Goal: Check status: Check status

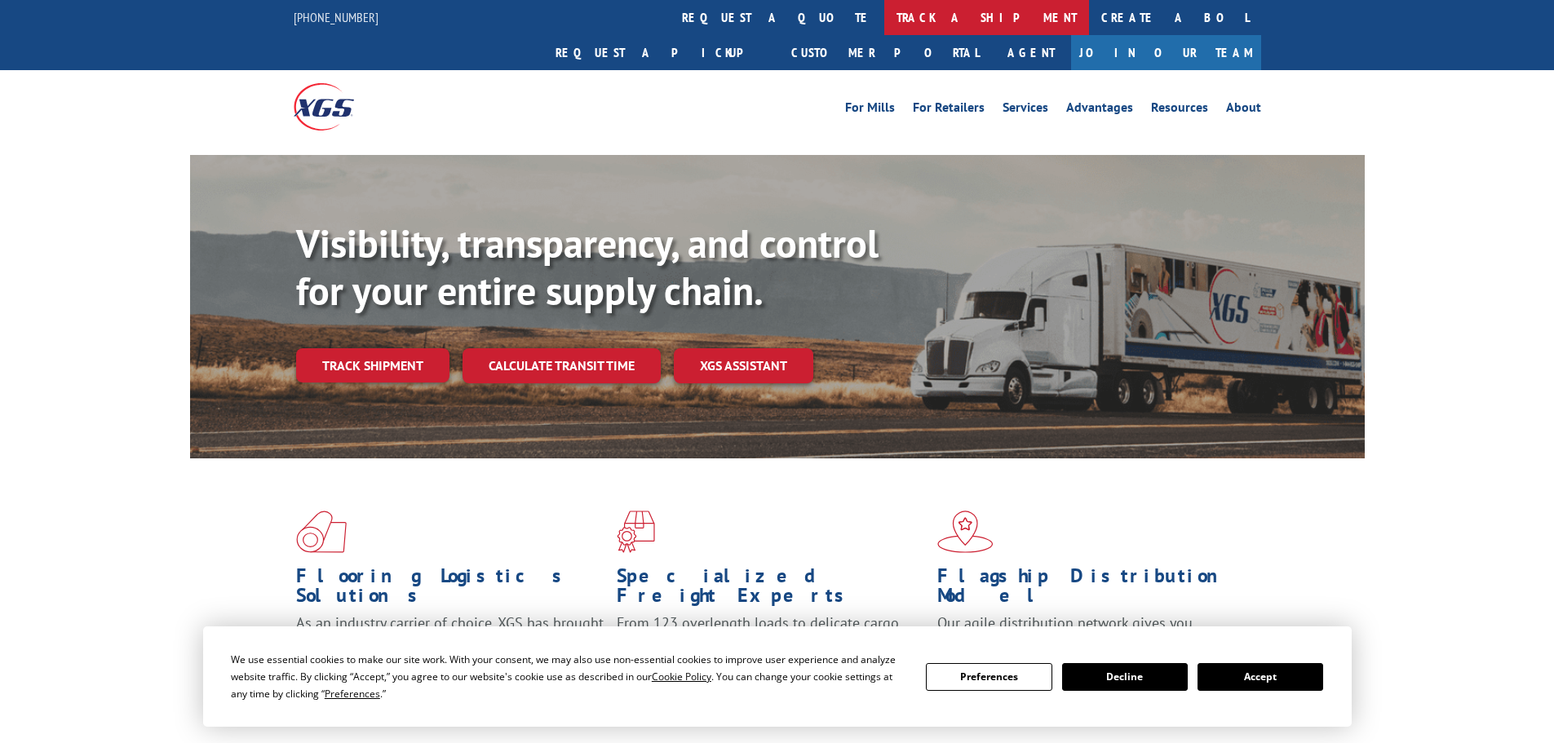
click at [884, 22] on link "track a shipment" at bounding box center [986, 17] width 205 height 35
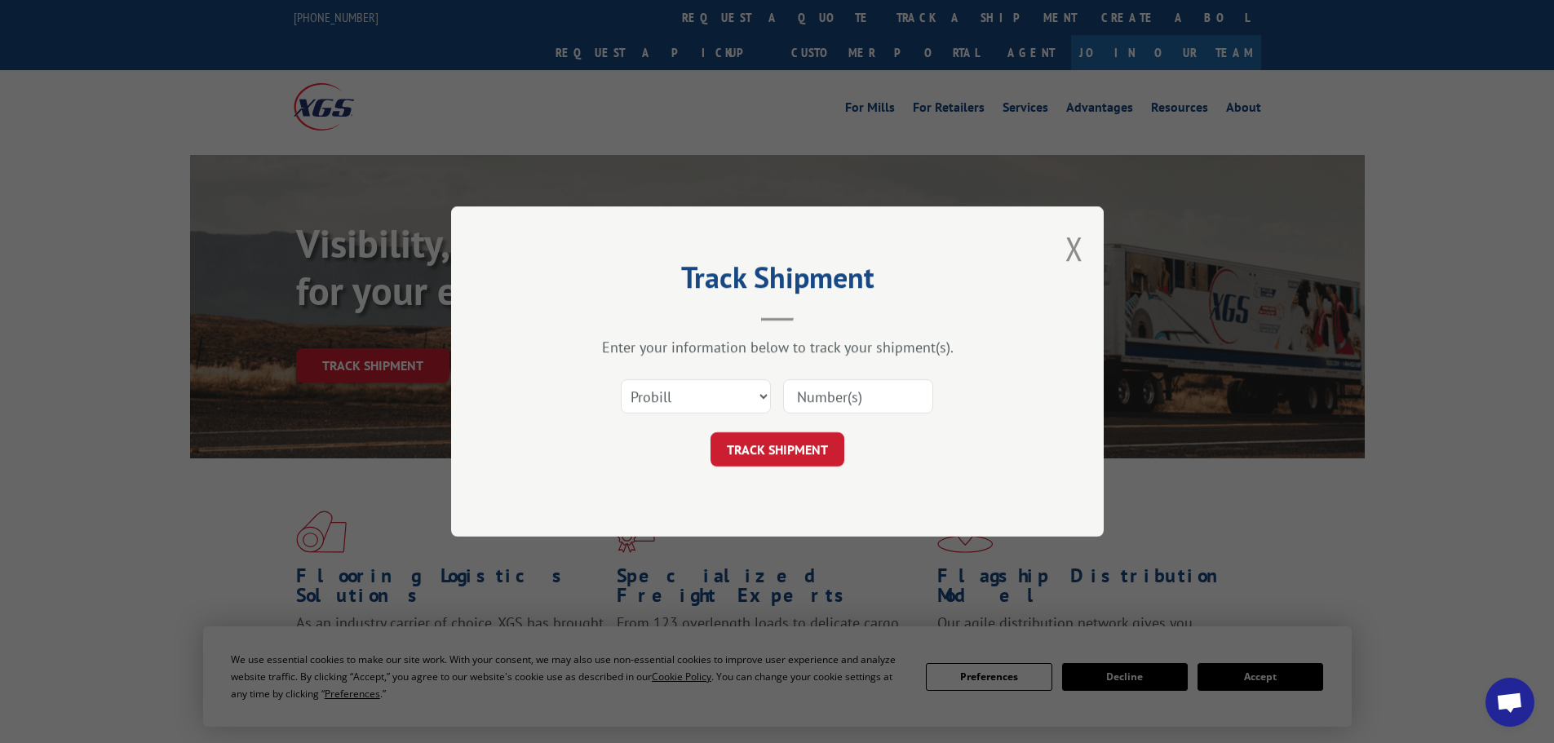
click at [821, 389] on input at bounding box center [858, 396] width 150 height 34
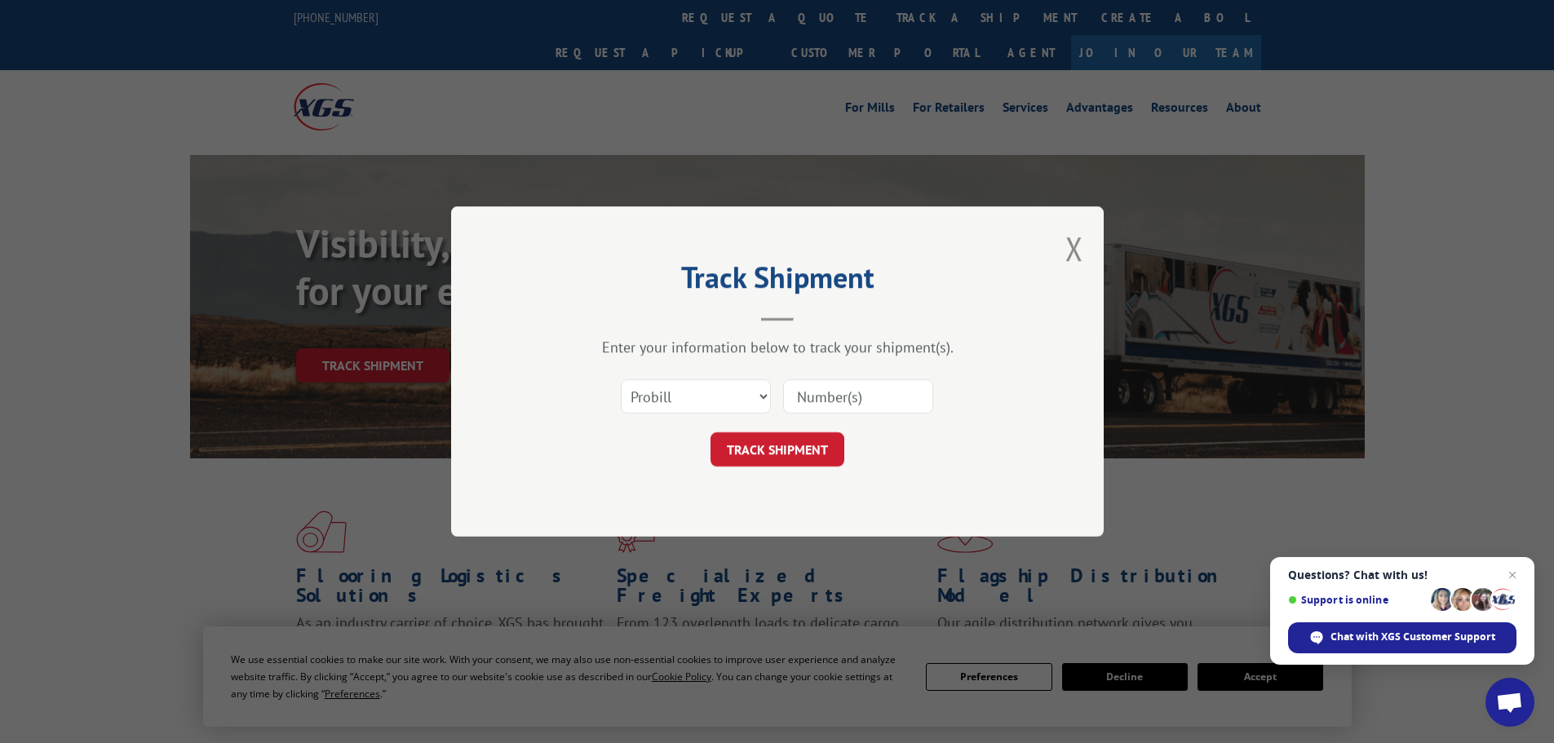
paste input "5499607"
type input "5499607"
click at [690, 391] on select "Select category... Probill BOL PO" at bounding box center [696, 396] width 150 height 34
select select "bol"
click at [621, 379] on select "Select category... Probill BOL PO" at bounding box center [696, 396] width 150 height 34
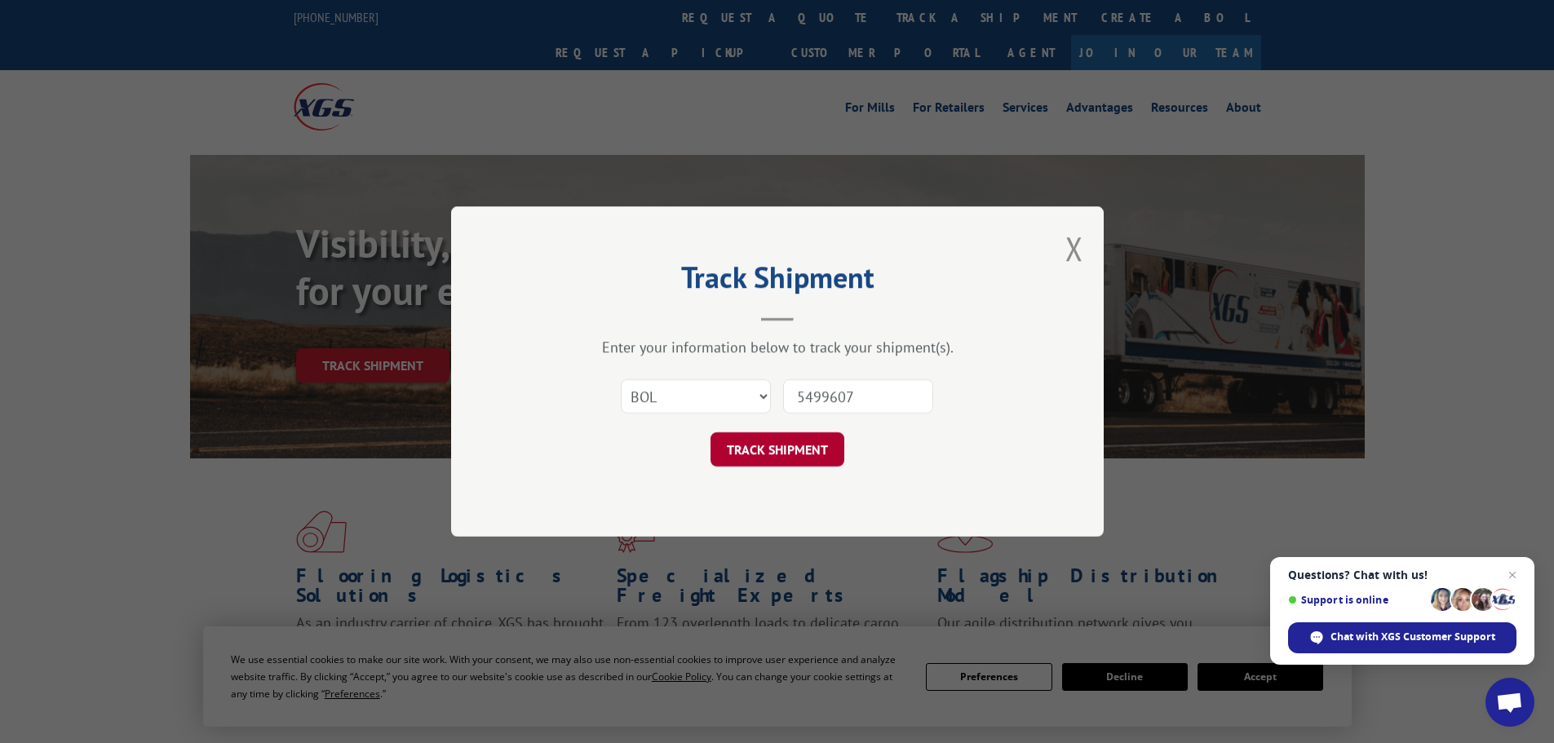
click at [764, 437] on button "TRACK SHIPMENT" at bounding box center [777, 449] width 134 height 34
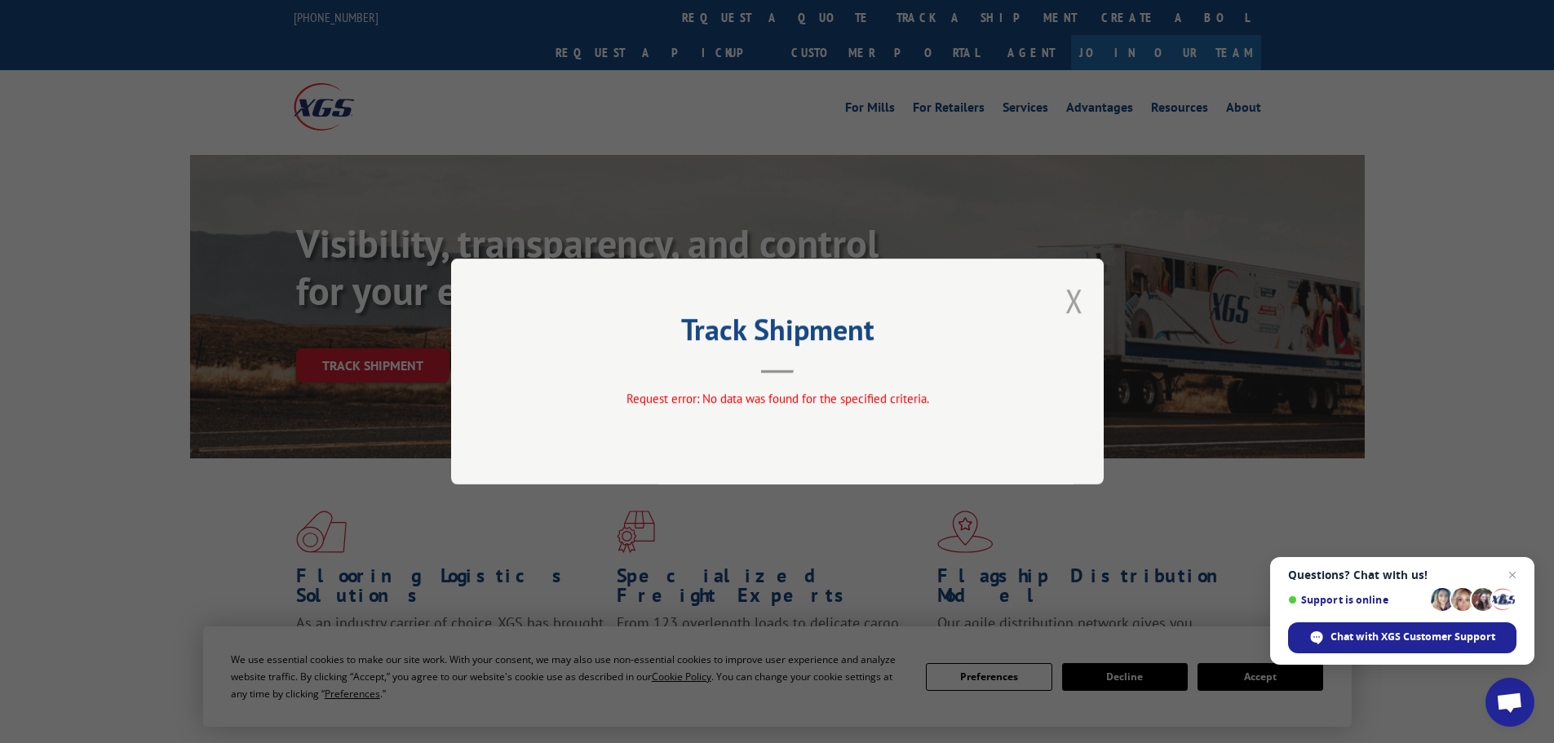
click at [1068, 295] on button "Close modal" at bounding box center [1074, 300] width 18 height 43
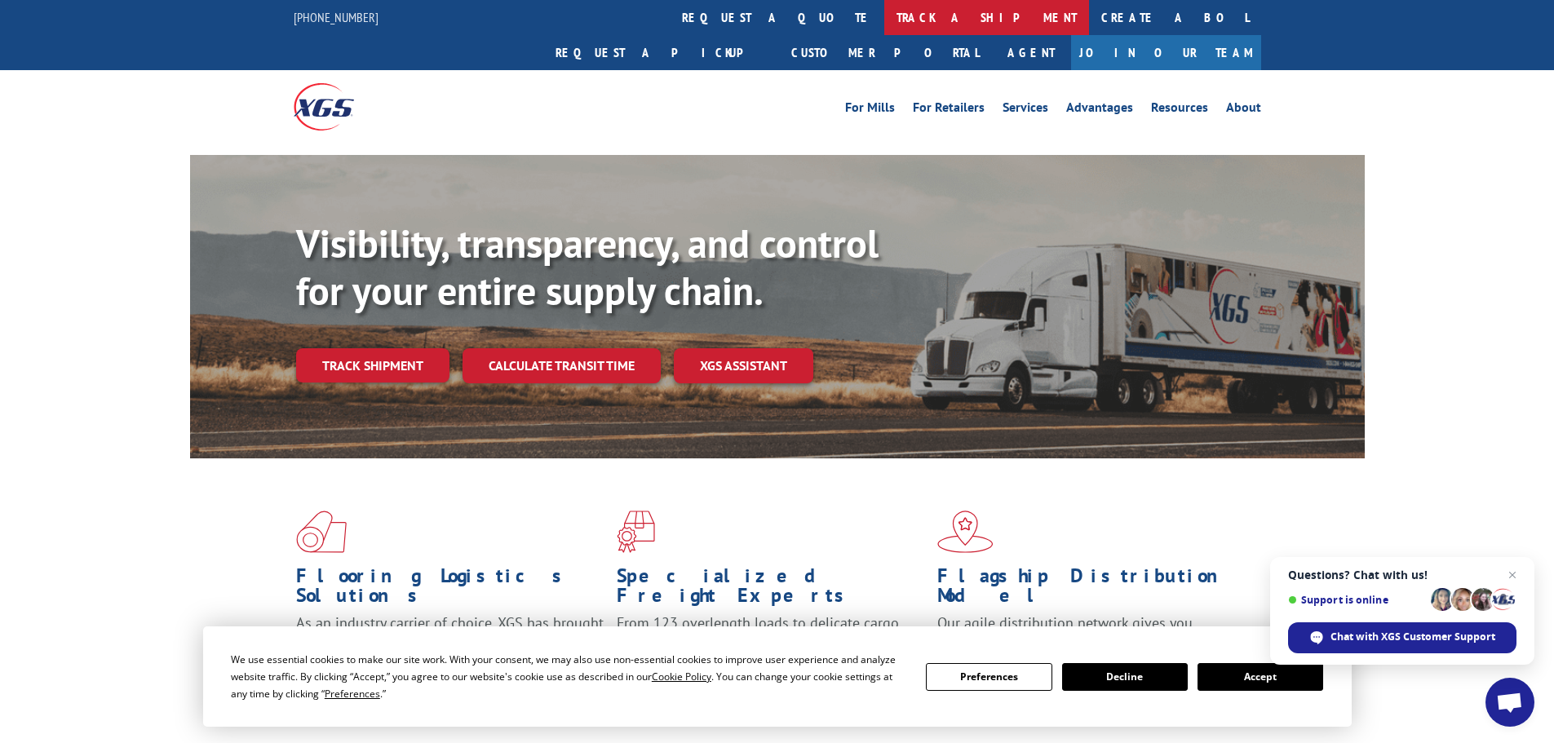
click at [884, 3] on link "track a shipment" at bounding box center [986, 17] width 205 height 35
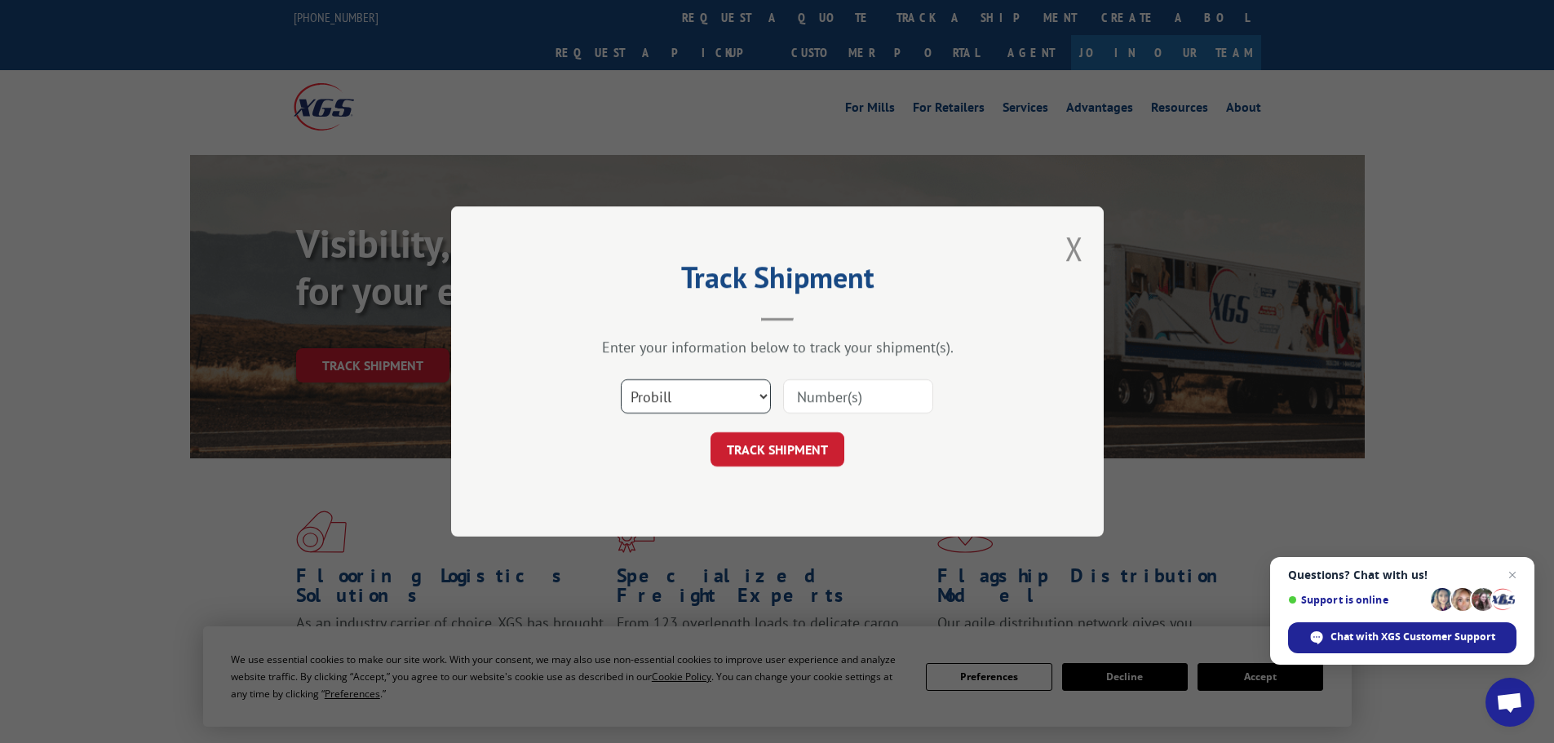
click at [738, 404] on select "Select category... Probill BOL PO" at bounding box center [696, 396] width 150 height 34
select select "bol"
click at [621, 379] on select "Select category... Probill BOL PO" at bounding box center [696, 396] width 150 height 34
click at [851, 402] on input at bounding box center [858, 396] width 150 height 34
paste input "5499607"
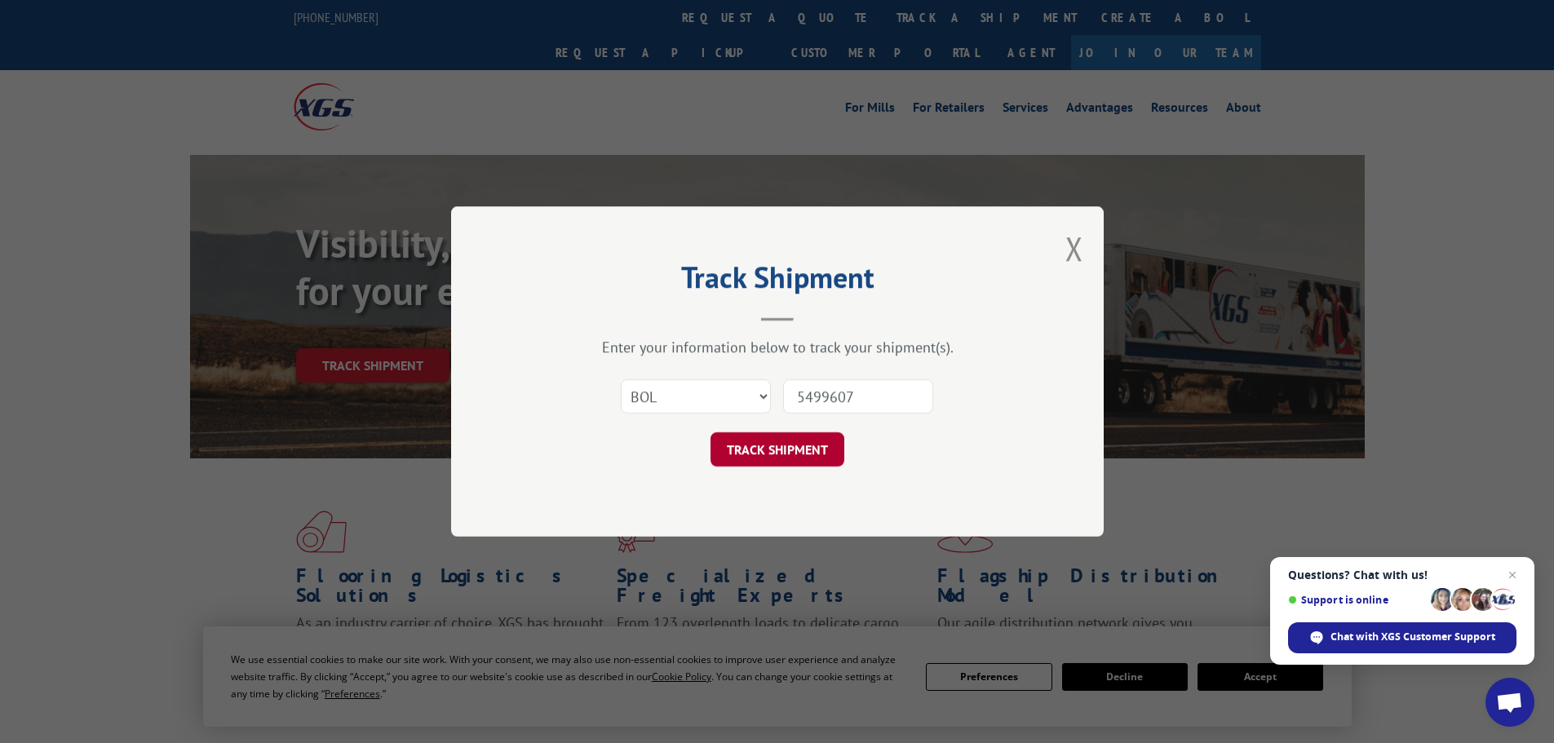
type input "5499607"
click at [724, 458] on button "TRACK SHIPMENT" at bounding box center [777, 449] width 134 height 34
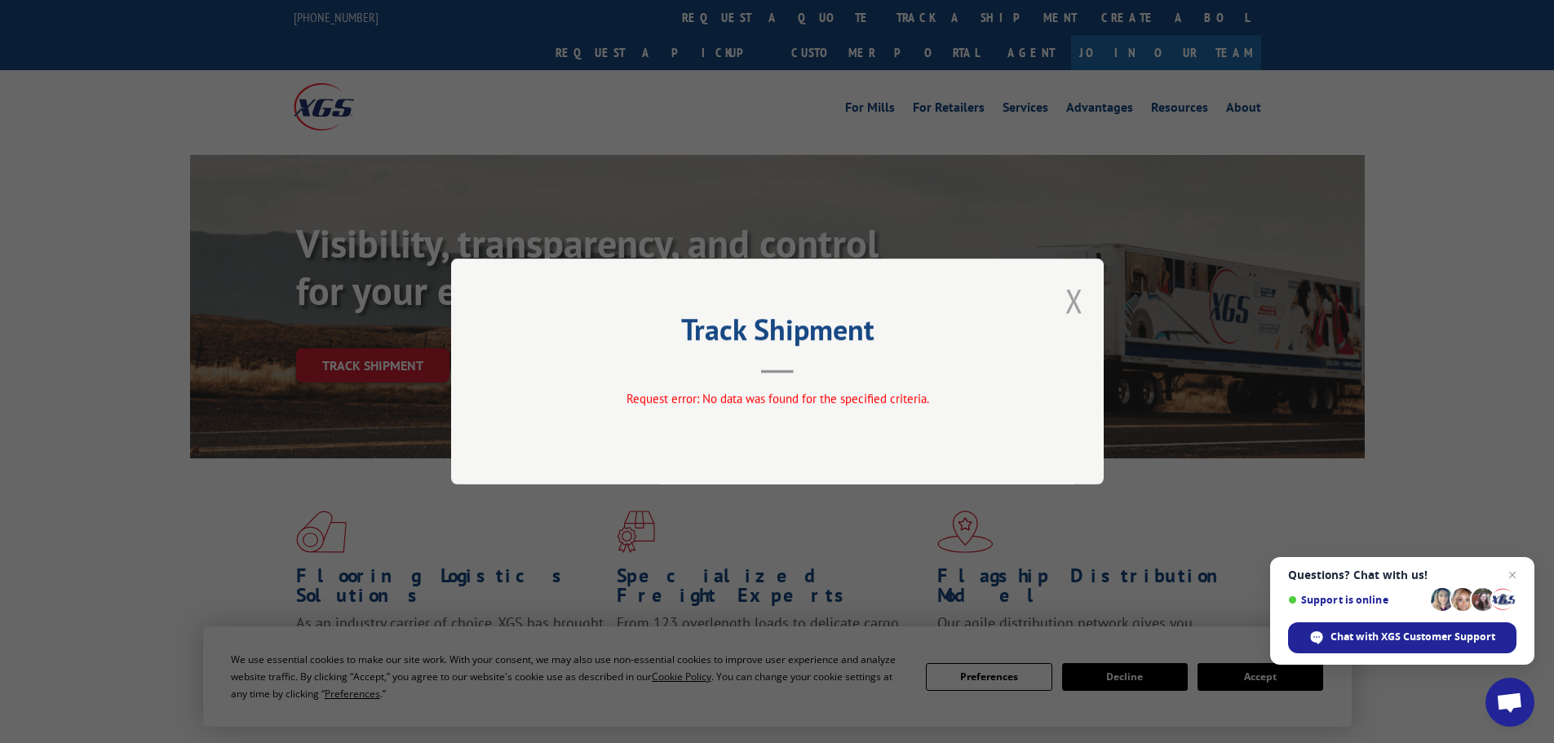
click at [1070, 294] on button "Close modal" at bounding box center [1074, 300] width 18 height 43
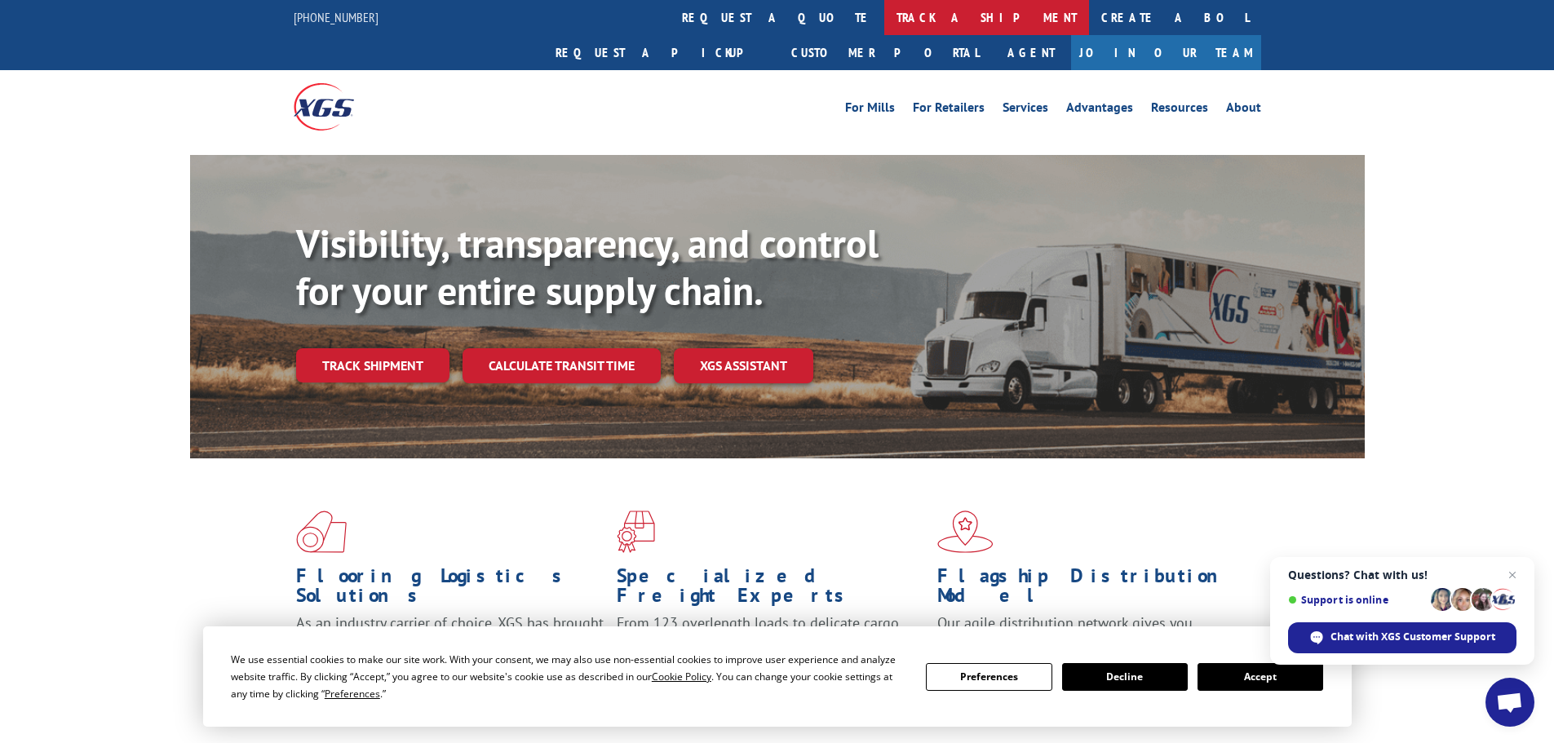
click at [884, 12] on link "track a shipment" at bounding box center [986, 17] width 205 height 35
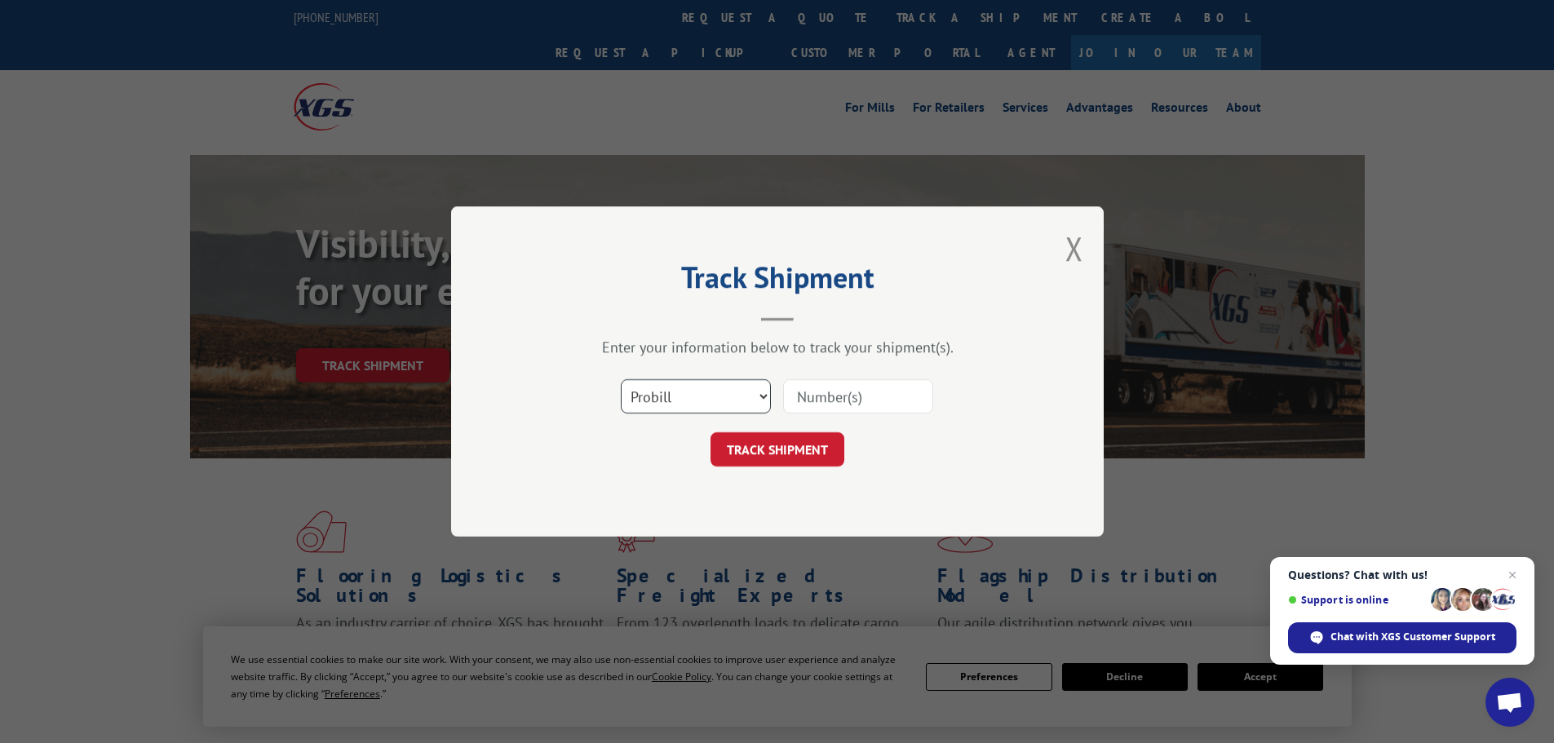
drag, startPoint x: 727, startPoint y: 394, endPoint x: 750, endPoint y: 389, distance: 24.2
click at [743, 391] on select "Select category... Probill BOL PO" at bounding box center [696, 396] width 150 height 34
click at [621, 379] on select "Select category... Probill BOL PO" at bounding box center [696, 396] width 150 height 34
click at [798, 397] on input at bounding box center [858, 396] width 150 height 34
paste input "643233"
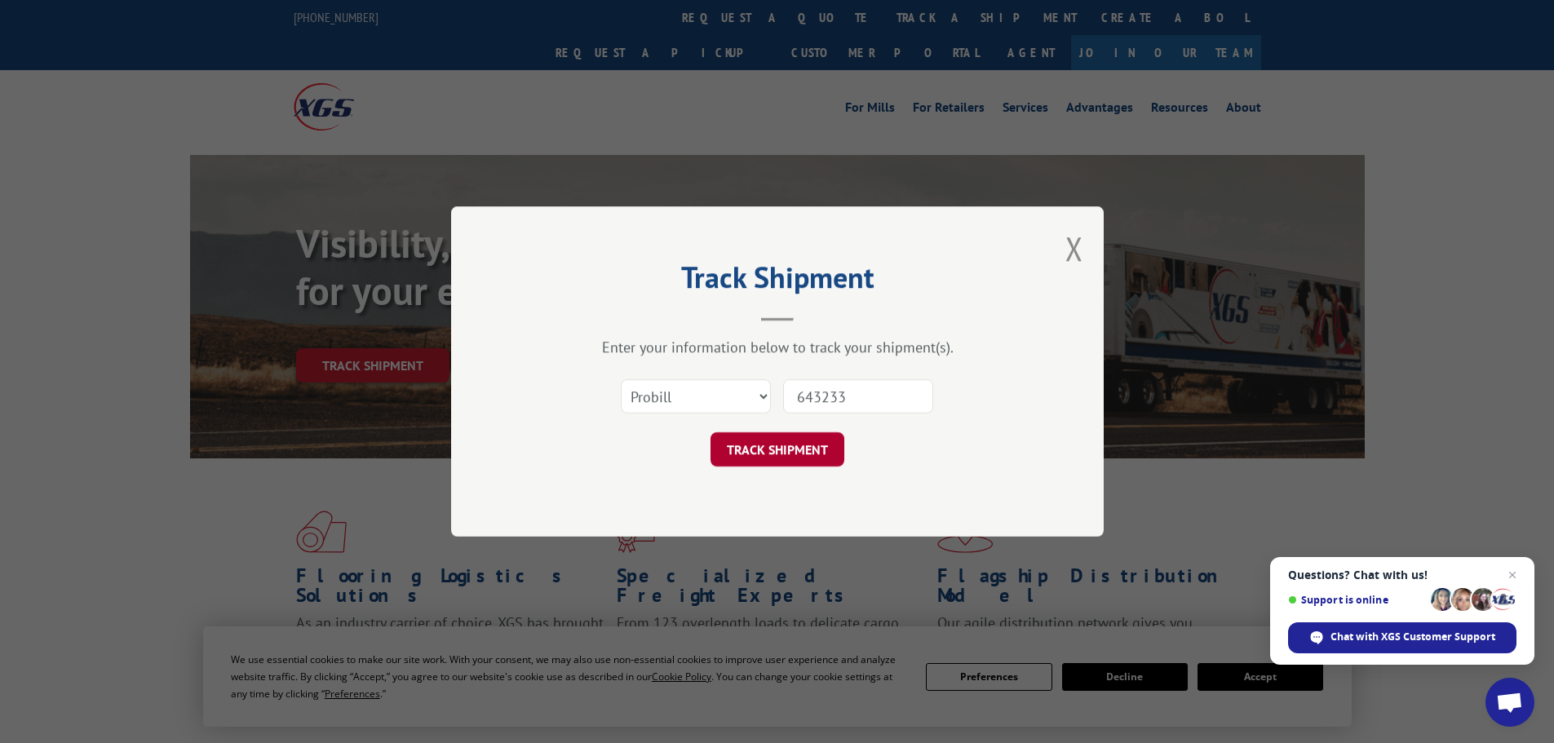
type input "643233"
click at [798, 434] on button "TRACK SHIPMENT" at bounding box center [777, 449] width 134 height 34
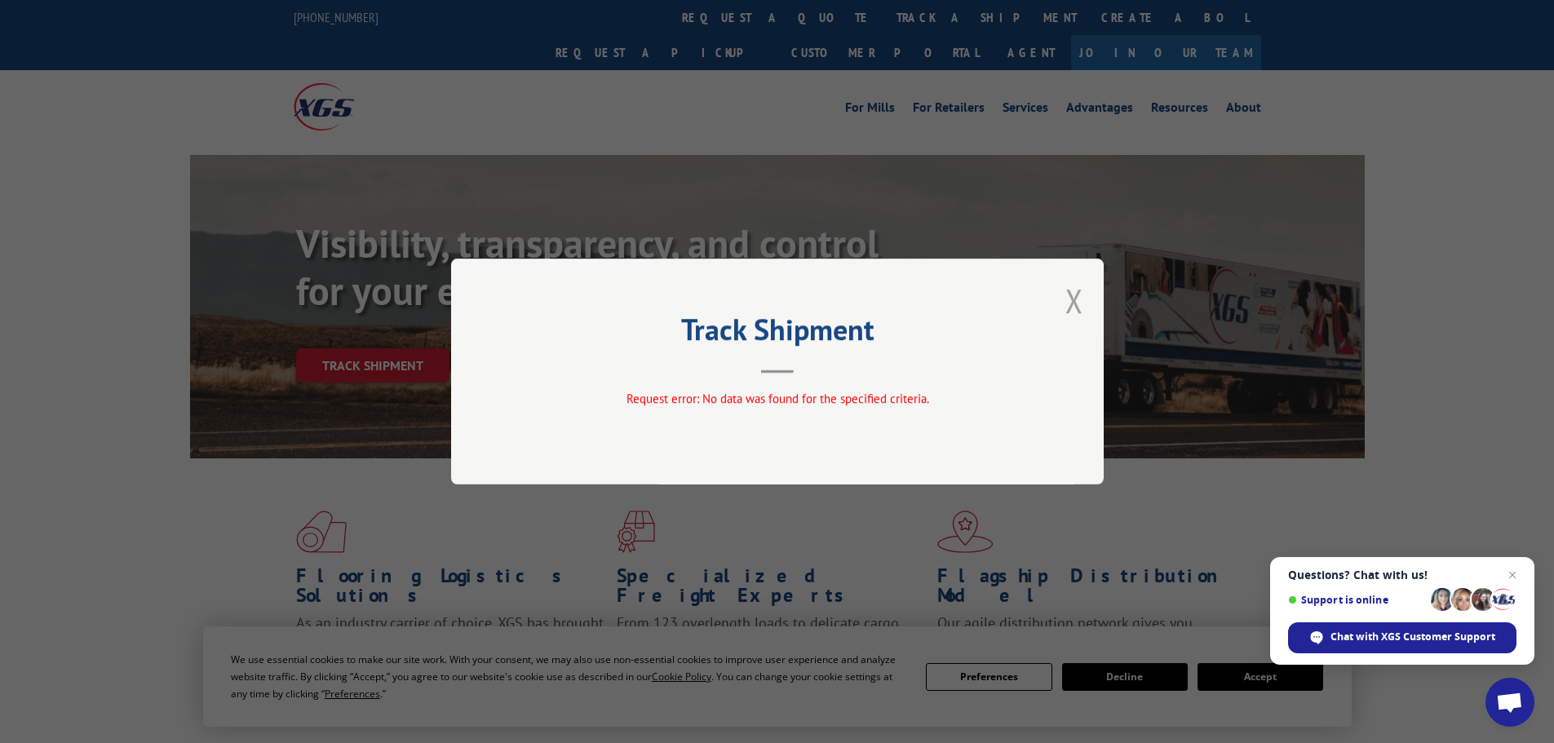
click at [1072, 300] on button "Close modal" at bounding box center [1074, 300] width 18 height 43
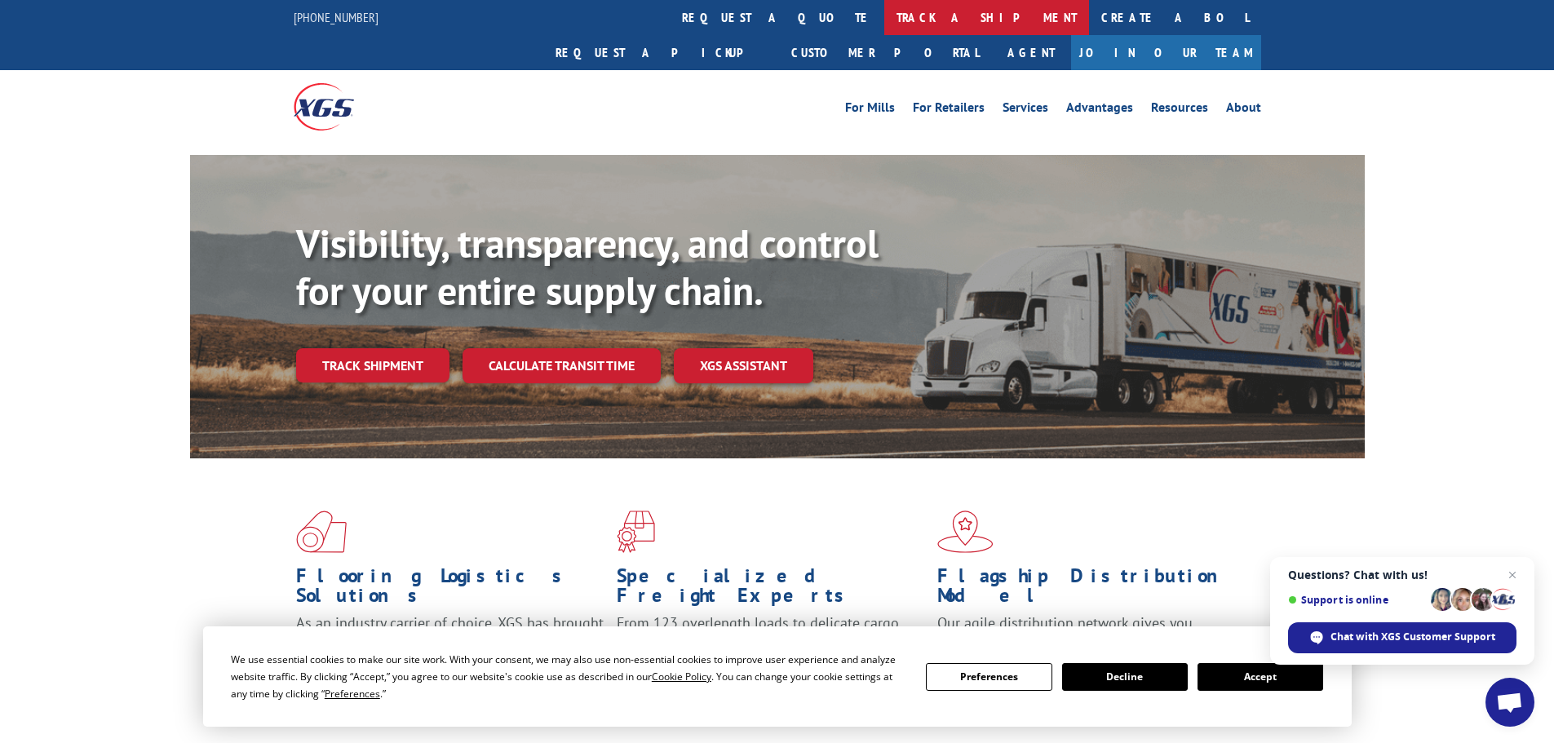
click at [884, 29] on link "track a shipment" at bounding box center [986, 17] width 205 height 35
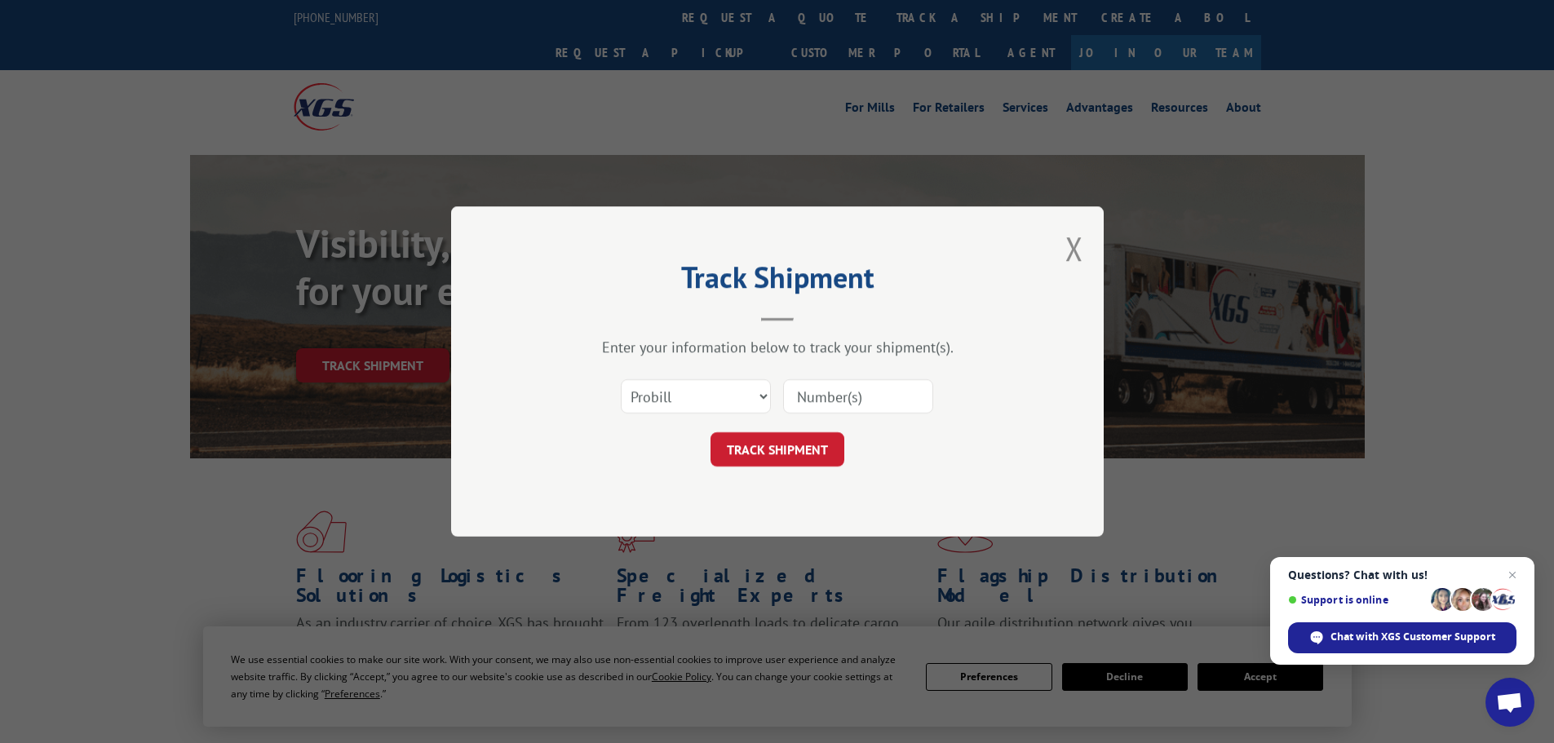
click at [804, 389] on input at bounding box center [858, 396] width 150 height 34
paste input "5451880"
type input "5451880"
click at [704, 391] on select "Select category... Probill BOL PO" at bounding box center [696, 396] width 150 height 34
select select "bol"
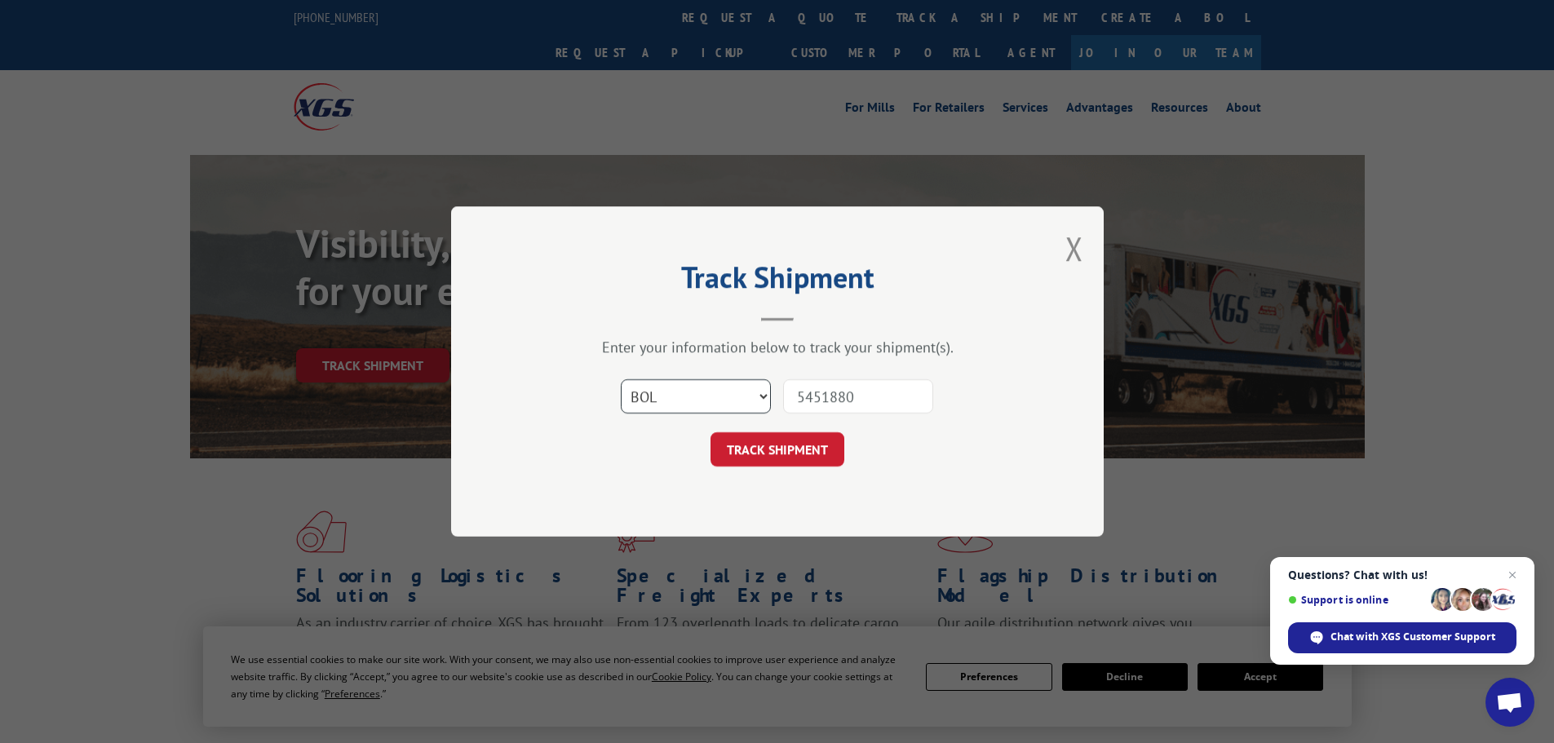
click at [621, 379] on select "Select category... Probill BOL PO" at bounding box center [696, 396] width 150 height 34
click at [764, 453] on button "TRACK SHIPMENT" at bounding box center [777, 449] width 134 height 34
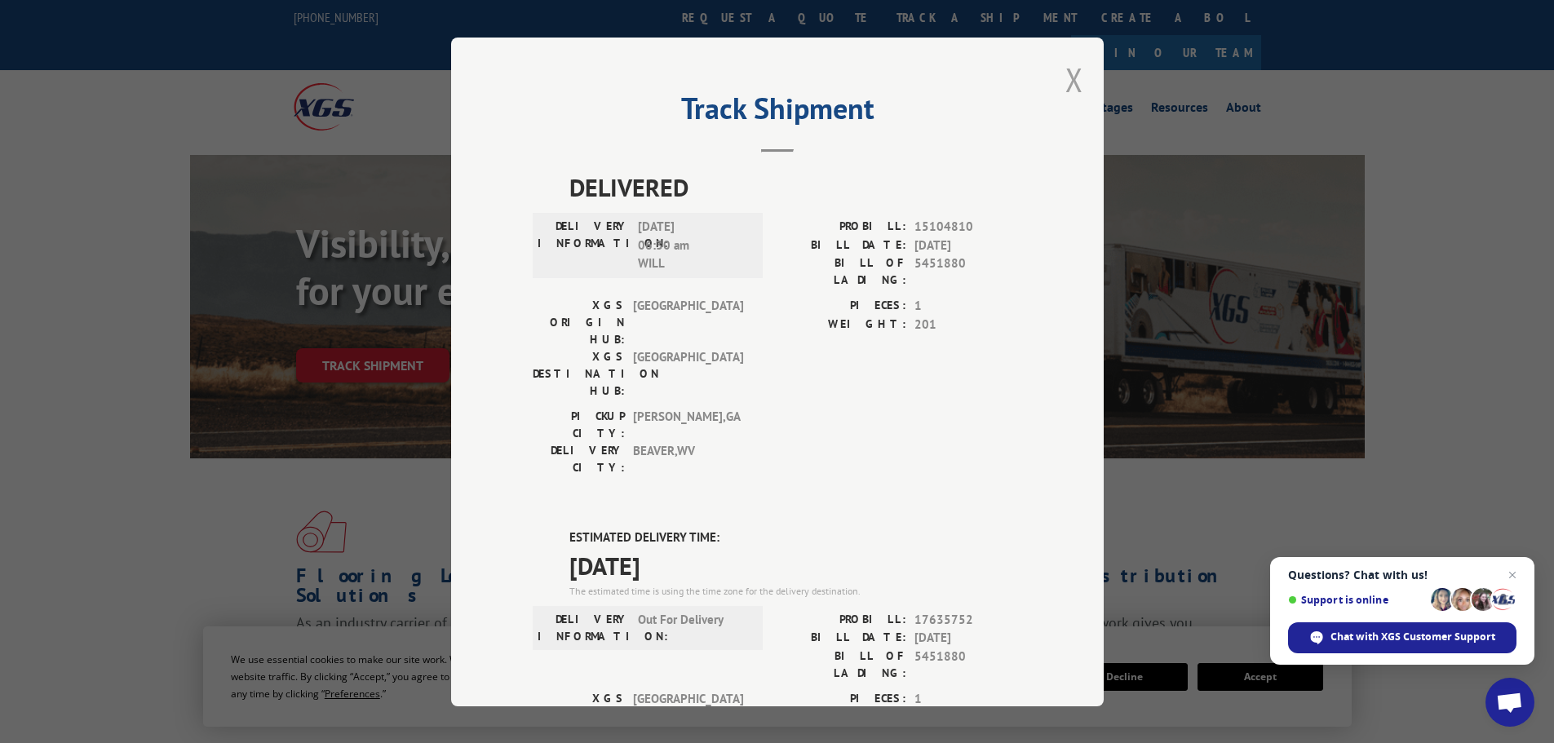
click at [1065, 91] on button "Close modal" at bounding box center [1074, 79] width 18 height 43
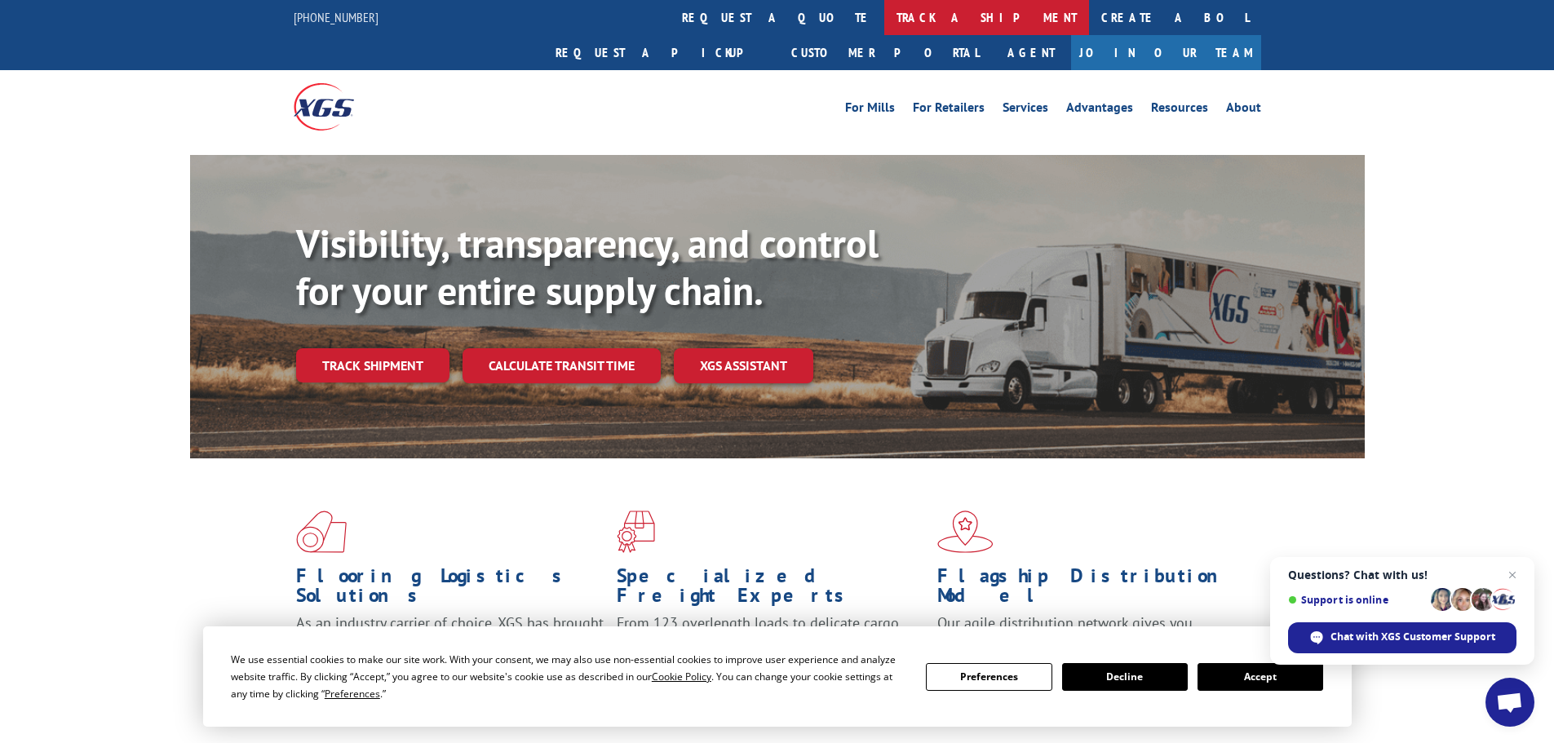
click at [884, 9] on link "track a shipment" at bounding box center [986, 17] width 205 height 35
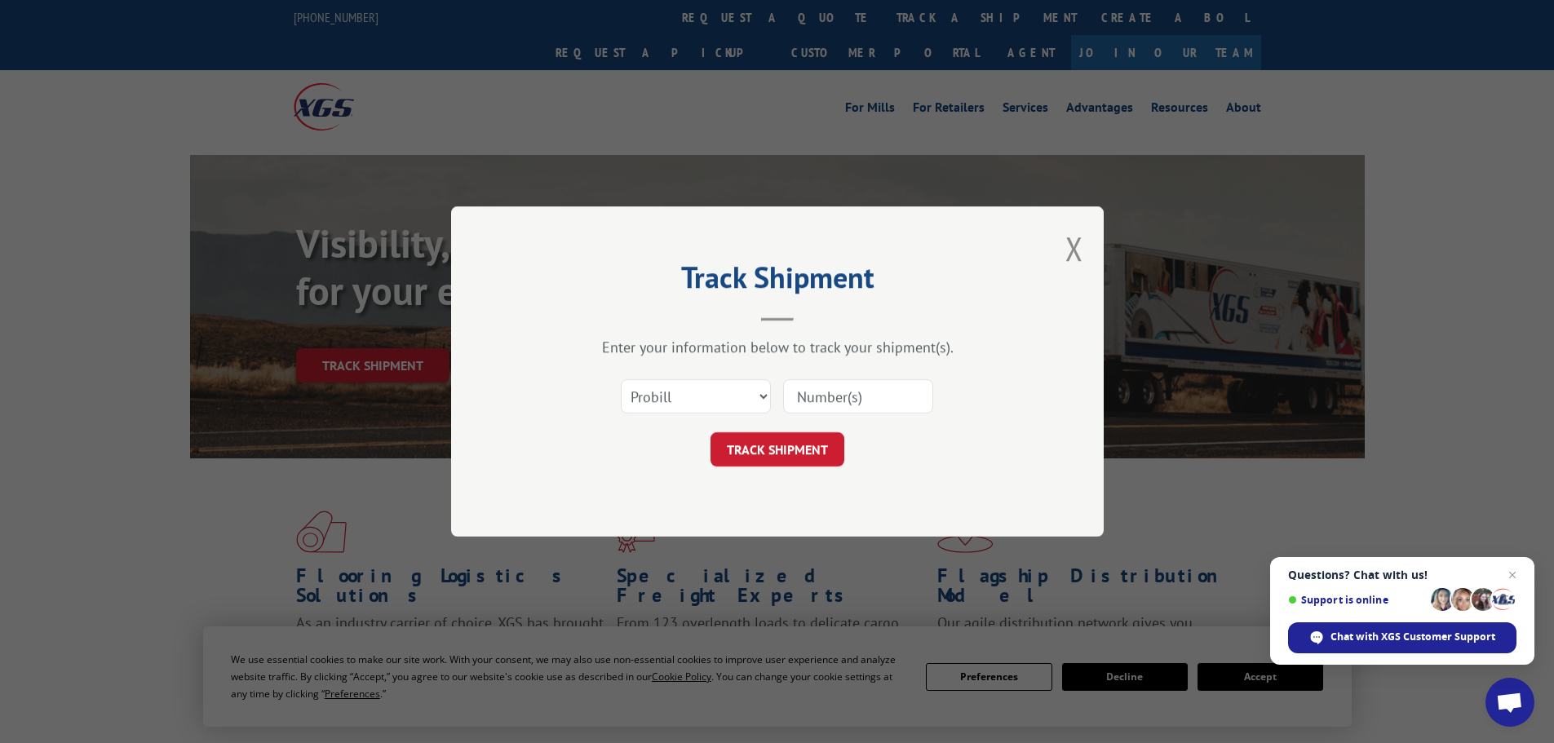
click at [811, 390] on input at bounding box center [858, 396] width 150 height 34
paste input "7035311"
type input "7035311"
click at [685, 405] on select "Select category... Probill BOL PO" at bounding box center [696, 396] width 150 height 34
select select "bol"
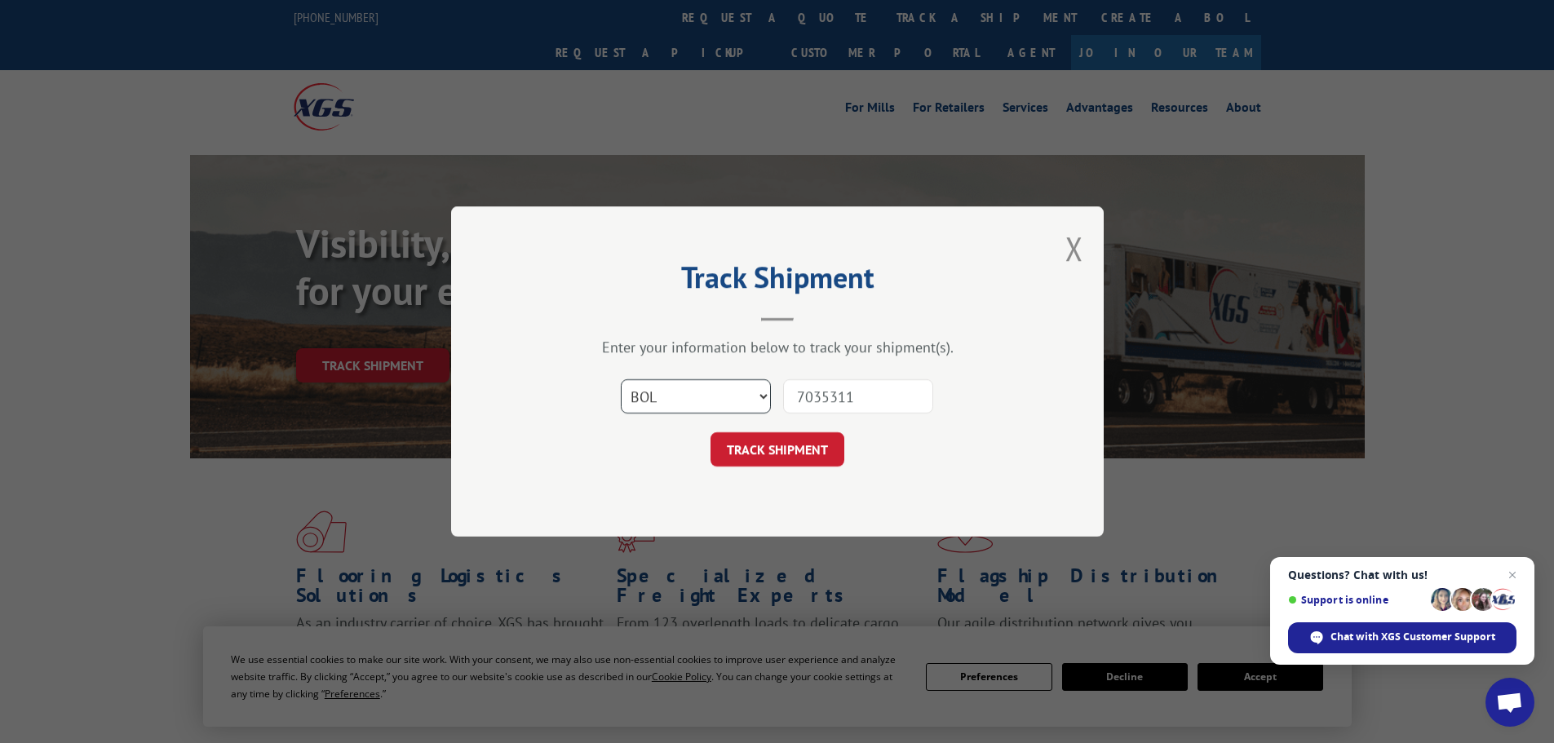
click at [621, 379] on select "Select category... Probill BOL PO" at bounding box center [696, 396] width 150 height 34
click at [780, 449] on button "TRACK SHIPMENT" at bounding box center [777, 449] width 134 height 34
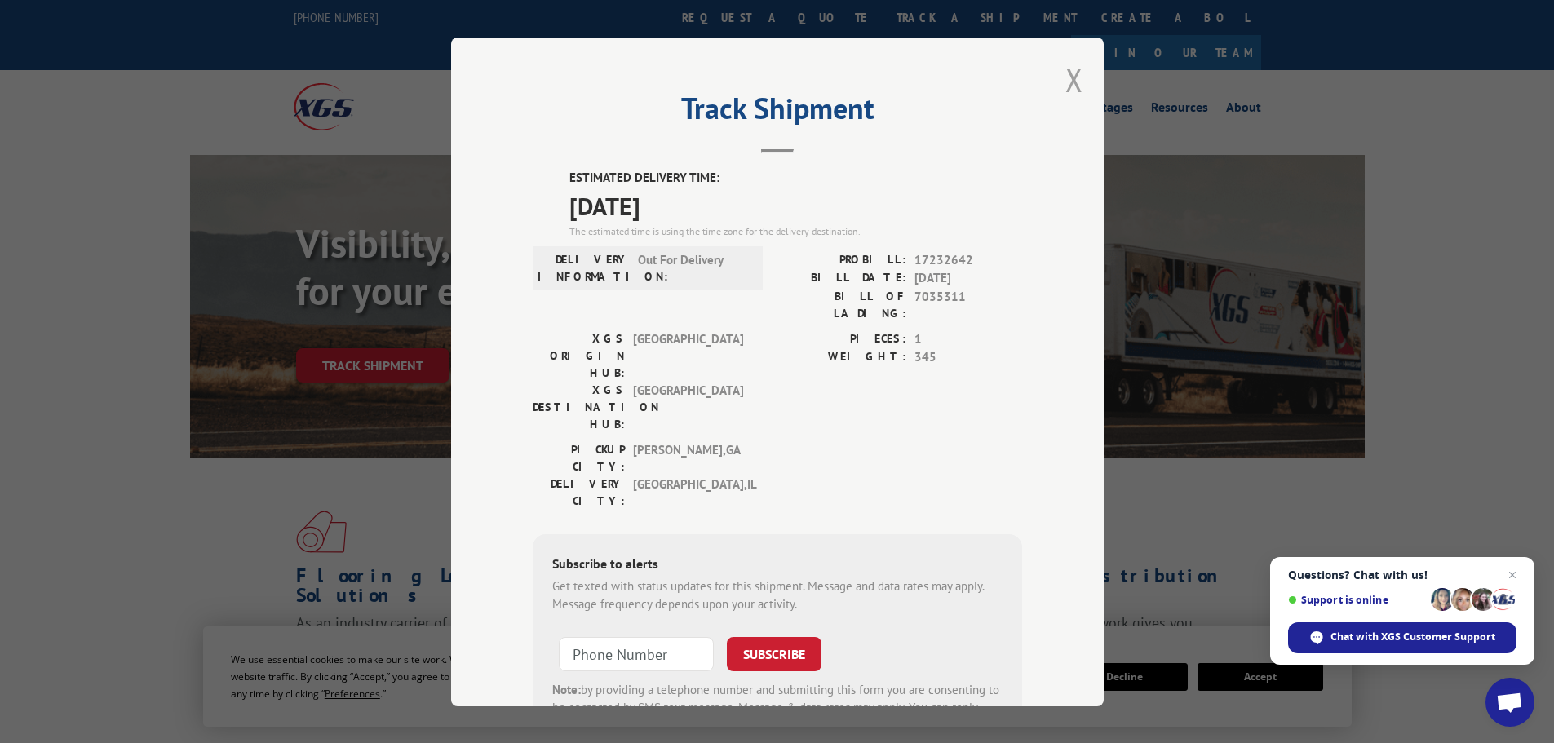
click at [1070, 78] on button "Close modal" at bounding box center [1074, 79] width 18 height 43
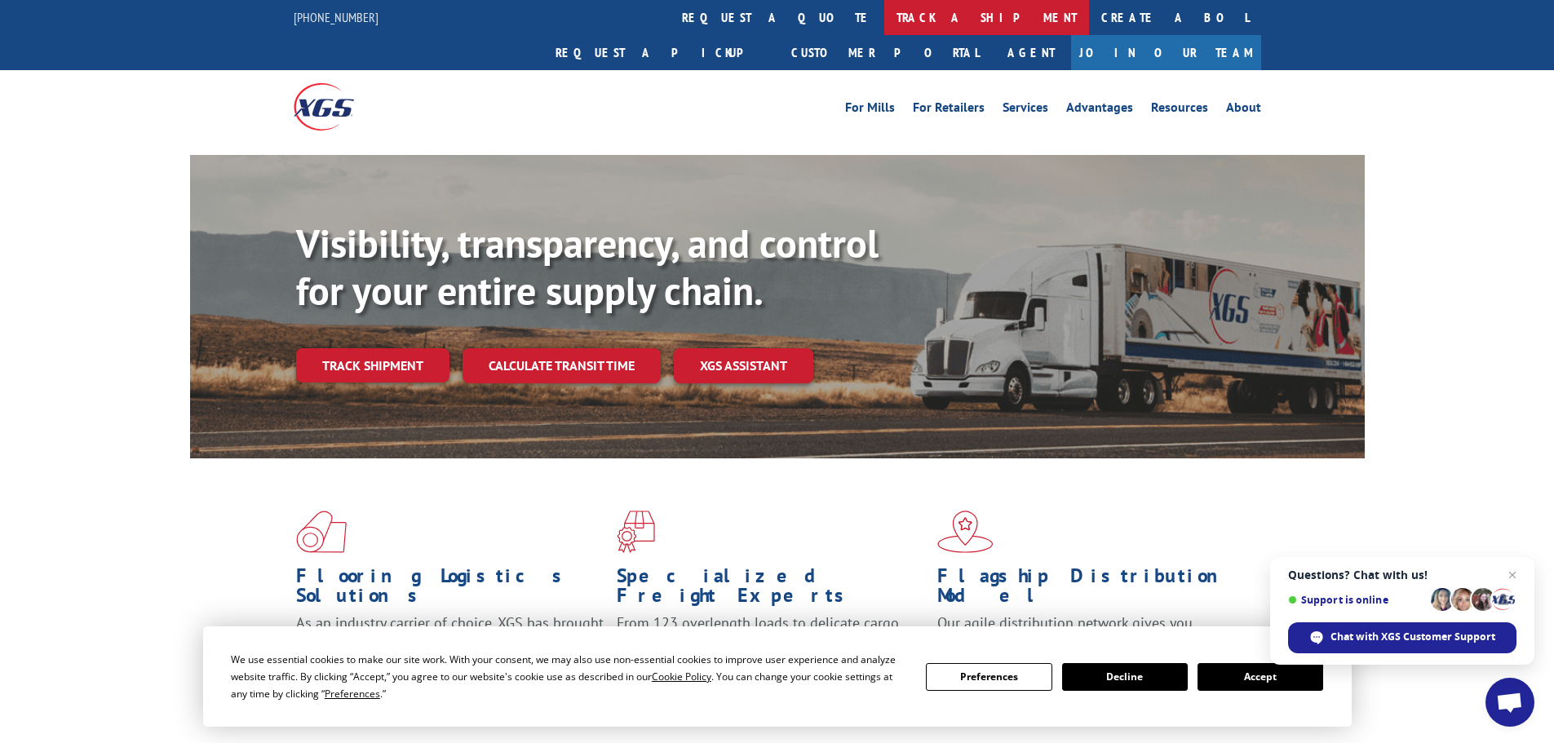
click at [884, 17] on link "track a shipment" at bounding box center [986, 17] width 205 height 35
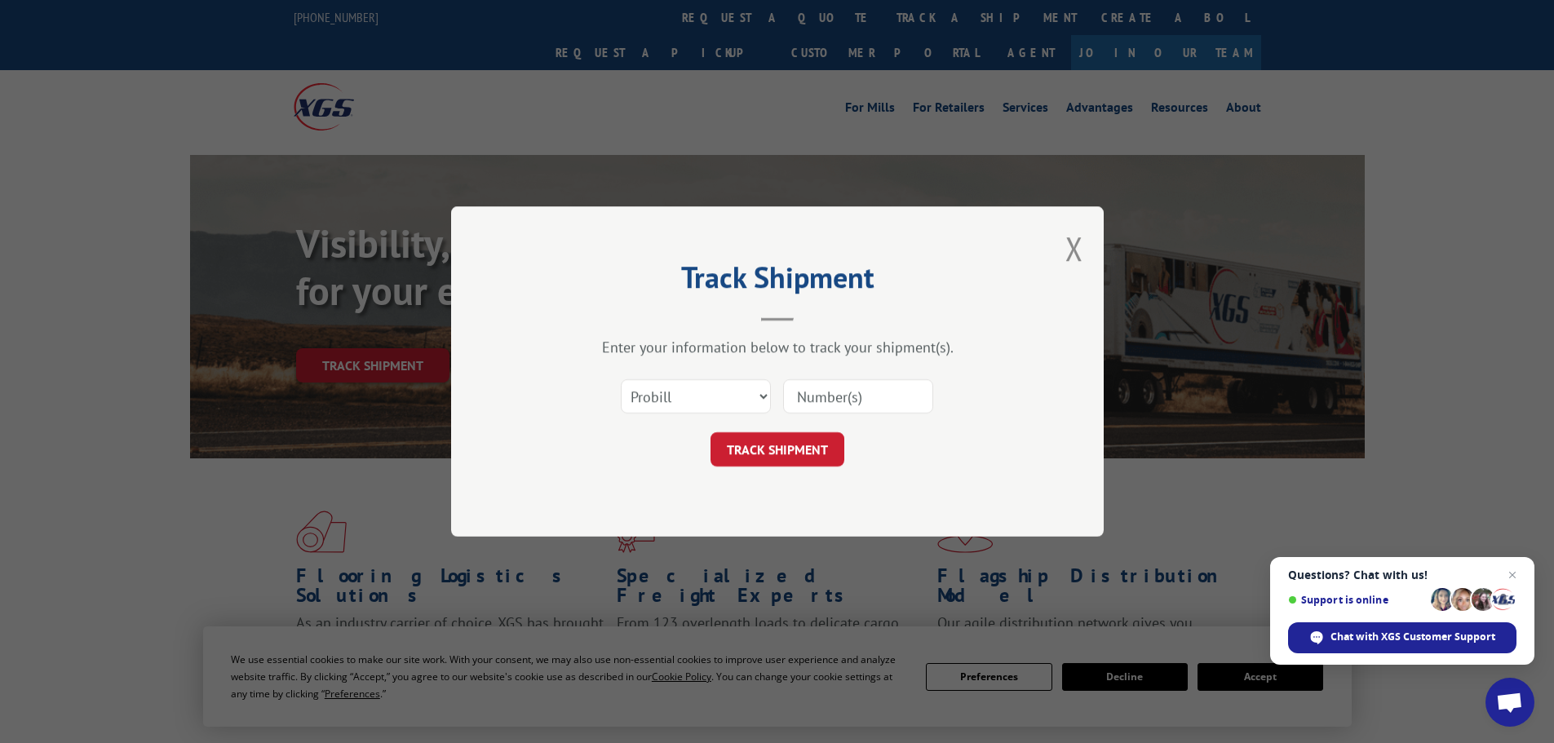
click at [815, 392] on input at bounding box center [858, 396] width 150 height 34
paste input "5443239"
type input "5443239"
click at [683, 409] on select "Select category... Probill BOL PO" at bounding box center [696, 396] width 150 height 34
select select "bol"
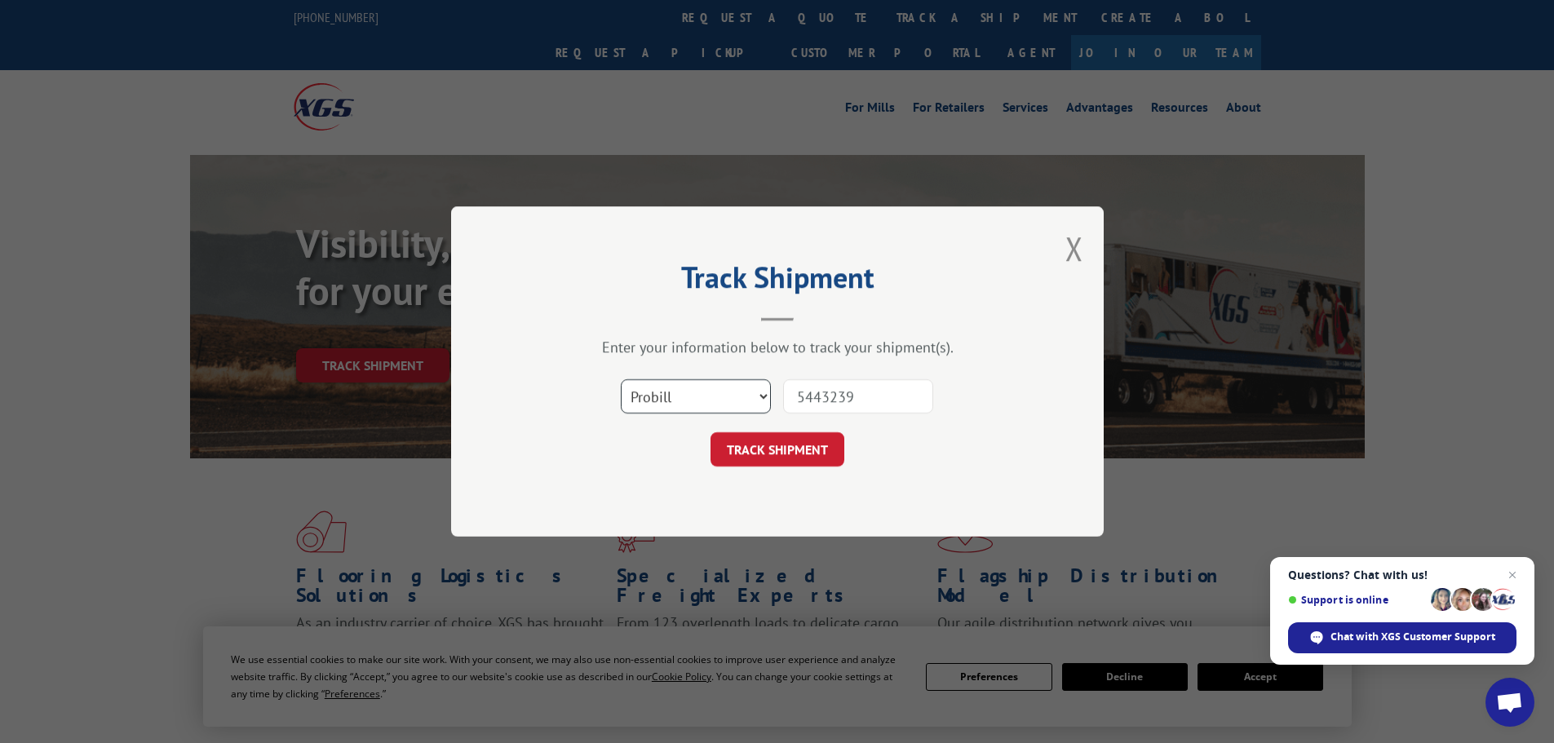
click at [621, 379] on select "Select category... Probill BOL PO" at bounding box center [696, 396] width 150 height 34
click at [727, 453] on button "TRACK SHIPMENT" at bounding box center [777, 449] width 134 height 34
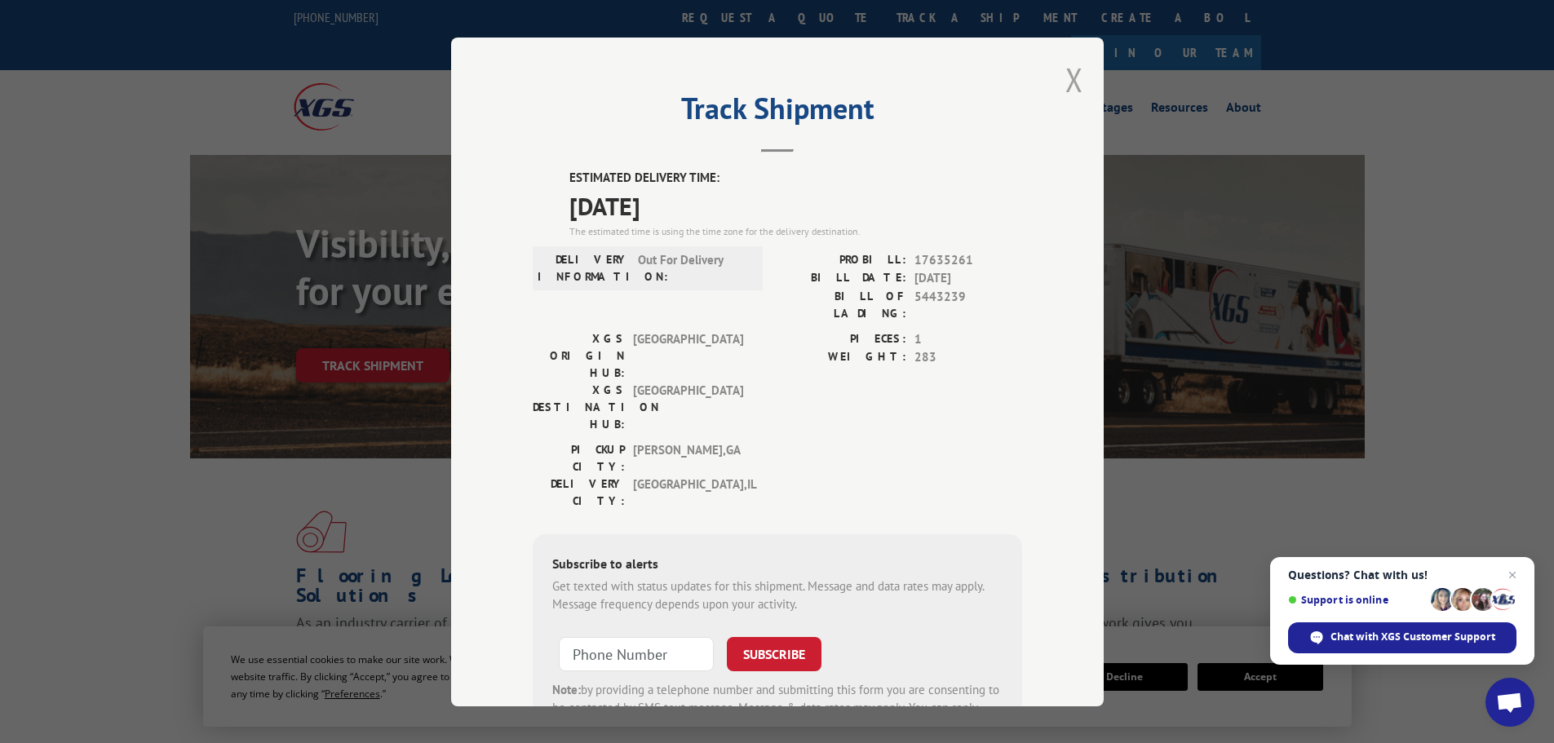
click at [1070, 83] on button "Close modal" at bounding box center [1074, 79] width 18 height 43
